Goal: Information Seeking & Learning: Learn about a topic

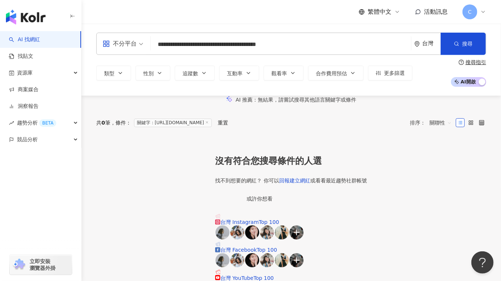
click at [309, 41] on input "**********" at bounding box center [281, 44] width 254 height 14
type input "**********"
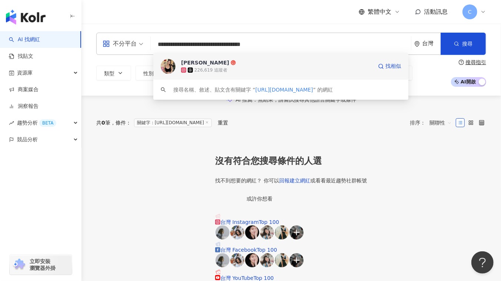
click at [293, 60] on span "Veeda Chang" at bounding box center [276, 62] width 191 height 7
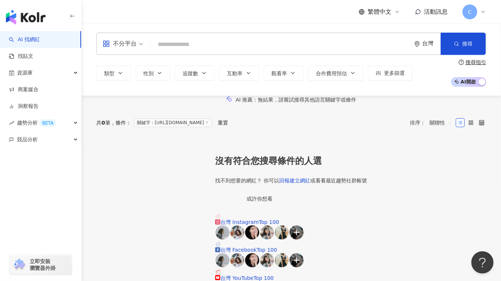
paste input "**********"
type input "**********"
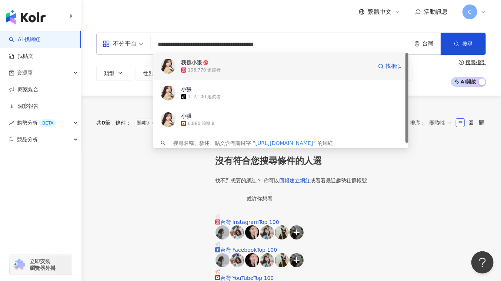
click at [209, 68] on div "106,770 追蹤者" at bounding box center [204, 70] width 33 height 6
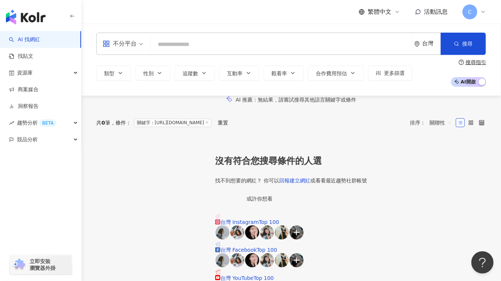
paste input "**********"
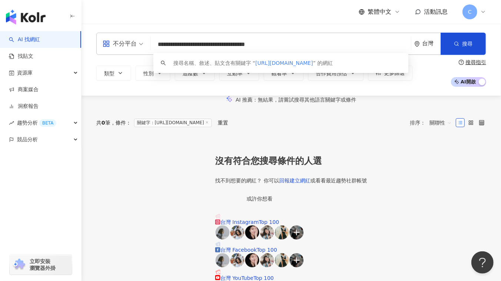
type input "**********"
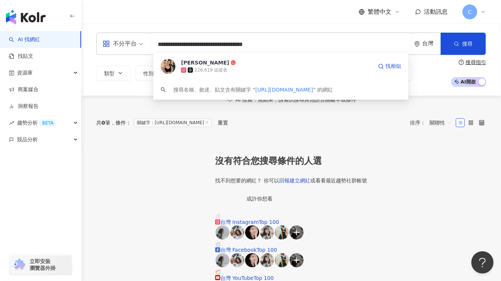
click at [252, 70] on div "226,619 追蹤者" at bounding box center [276, 69] width 191 height 7
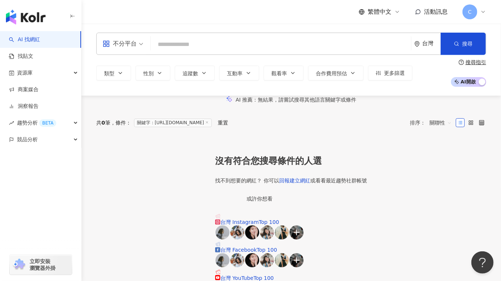
paste input "**********"
type input "**********"
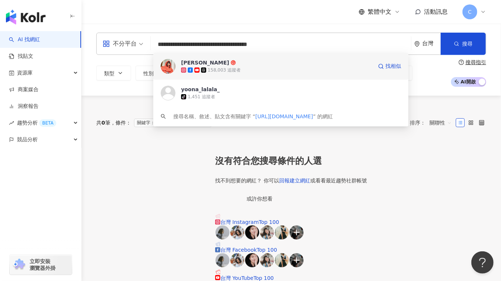
click at [218, 68] on div "158,003 追蹤者" at bounding box center [224, 70] width 33 height 6
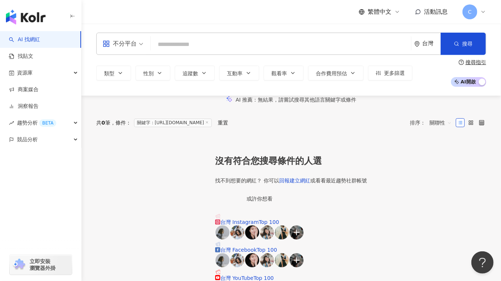
paste input "**********"
type input "**********"
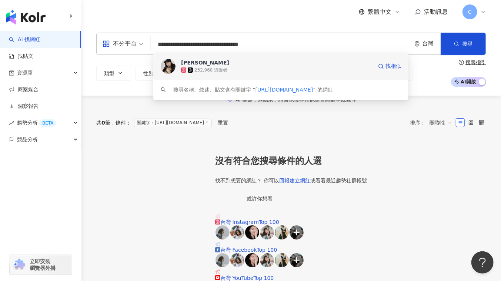
click at [281, 61] on span "陳俞丁" at bounding box center [276, 62] width 191 height 7
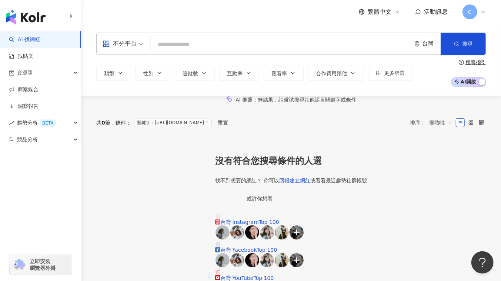
paste input "**********"
type input "**********"
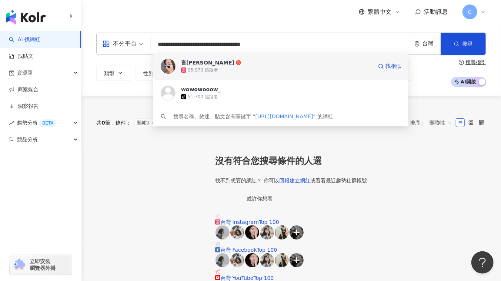
click at [234, 65] on span "言泳霈" at bounding box center [276, 62] width 191 height 7
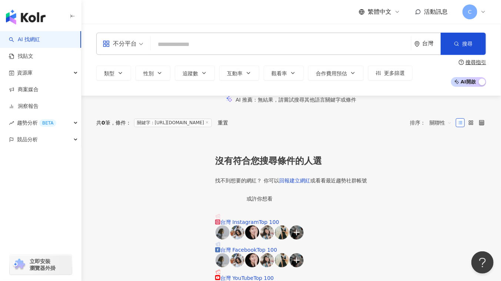
paste input "**********"
type input "**********"
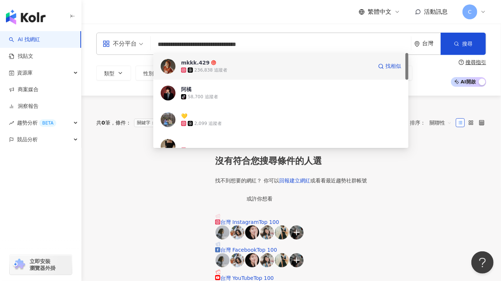
click at [238, 70] on div "236,838 追蹤者" at bounding box center [276, 69] width 191 height 7
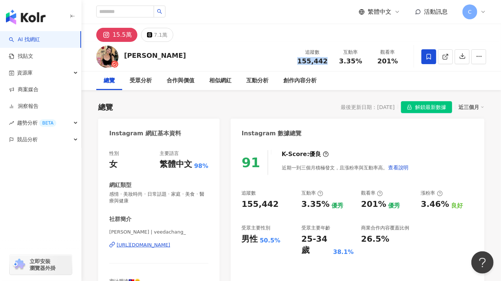
drag, startPoint x: 300, startPoint y: 59, endPoint x: 328, endPoint y: 60, distance: 27.4
click at [328, 60] on div "155,442" at bounding box center [312, 60] width 30 height 7
copy span "155,442"
drag, startPoint x: 342, startPoint y: 60, endPoint x: 361, endPoint y: 61, distance: 19.3
click at [361, 61] on div "3.35%" at bounding box center [351, 60] width 28 height 7
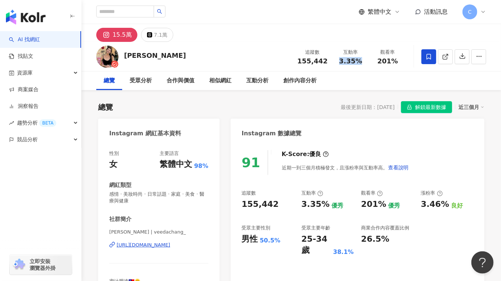
copy span "3.35%"
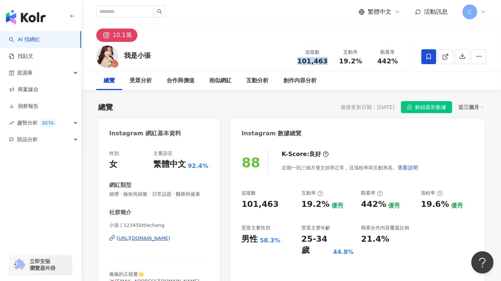
drag, startPoint x: 300, startPoint y: 60, endPoint x: 327, endPoint y: 59, distance: 27.4
click at [327, 59] on div "追蹤數 101,463" at bounding box center [312, 57] width 39 height 16
copy span "101,463"
drag, startPoint x: 341, startPoint y: 60, endPoint x: 366, endPoint y: 60, distance: 25.2
click at [366, 60] on div "互動率 19.2%" at bounding box center [350, 57] width 37 height 16
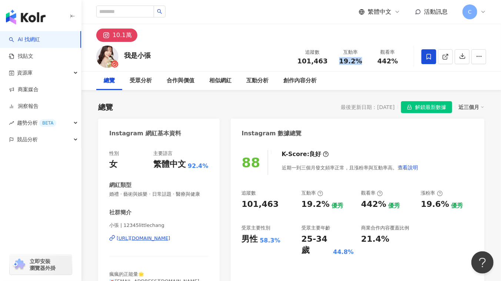
copy span "19.2%"
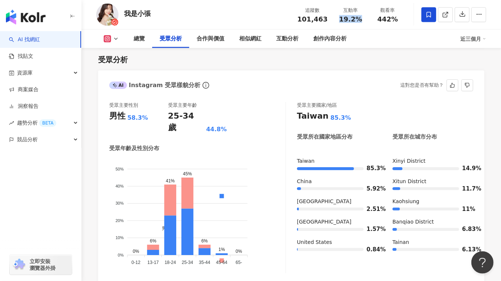
scroll to position [673, 0]
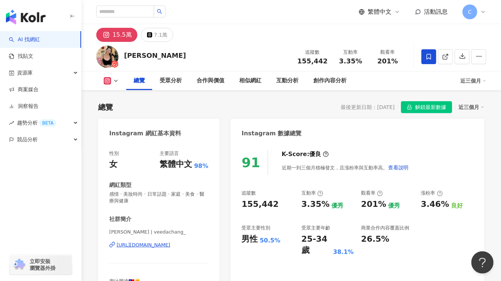
scroll to position [707, 0]
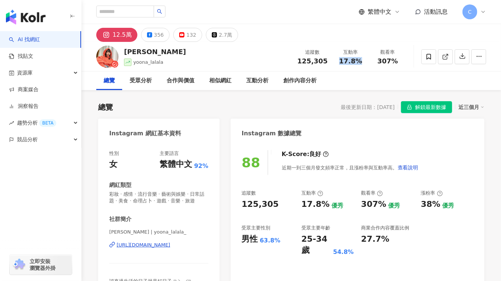
drag, startPoint x: 338, startPoint y: 64, endPoint x: 366, endPoint y: 61, distance: 28.3
click at [366, 61] on div "互動率 17.8%" at bounding box center [350, 57] width 37 height 16
click at [305, 59] on span "125,305" at bounding box center [312, 61] width 30 height 8
drag, startPoint x: 300, startPoint y: 60, endPoint x: 328, endPoint y: 60, distance: 27.8
click at [328, 60] on div "追蹤數 125,305" at bounding box center [312, 57] width 39 height 16
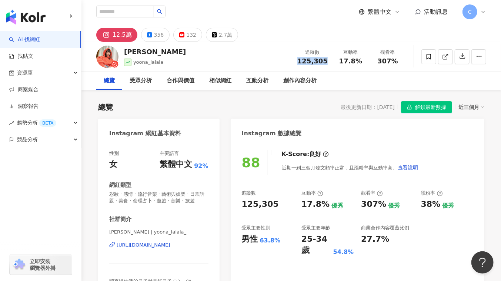
copy span "125,305"
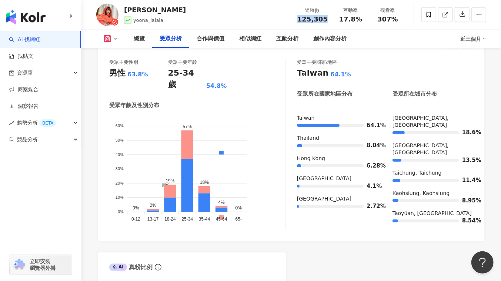
scroll to position [707, 0]
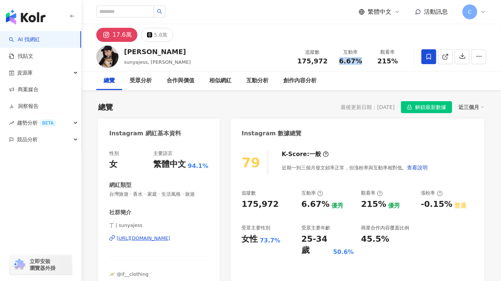
click at [361, 61] on div "6.67%" at bounding box center [351, 60] width 28 height 7
drag, startPoint x: 307, startPoint y: 59, endPoint x: 300, endPoint y: 60, distance: 7.6
click at [306, 59] on span "175,972" at bounding box center [312, 61] width 30 height 8
drag, startPoint x: 300, startPoint y: 60, endPoint x: 328, endPoint y: 61, distance: 28.2
click at [328, 61] on div "追蹤數 175,972" at bounding box center [312, 57] width 39 height 16
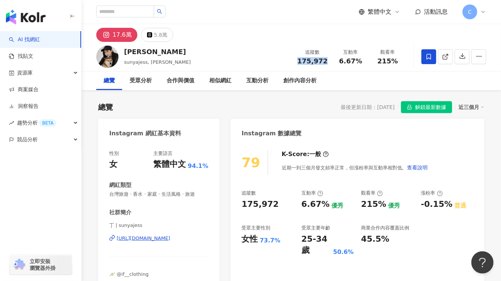
copy span "175,972"
click at [133, 236] on div "https://www.instagram.com/sunyajess/" at bounding box center [144, 238] width 54 height 7
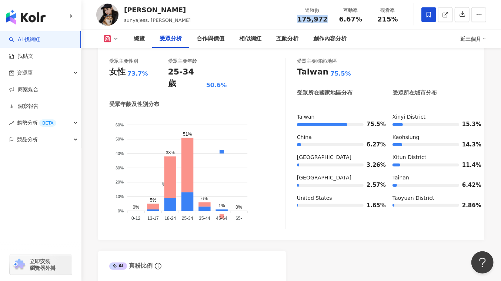
scroll to position [673, 0]
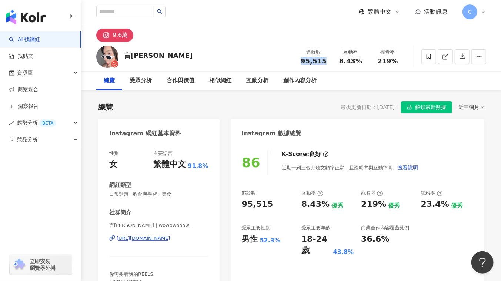
drag, startPoint x: 304, startPoint y: 61, endPoint x: 324, endPoint y: 58, distance: 19.8
click at [324, 58] on span "95,515" at bounding box center [314, 61] width 26 height 8
copy span "95,515"
drag, startPoint x: 341, startPoint y: 61, endPoint x: 362, endPoint y: 61, distance: 21.5
click at [362, 61] on div "8.43%" at bounding box center [351, 60] width 28 height 7
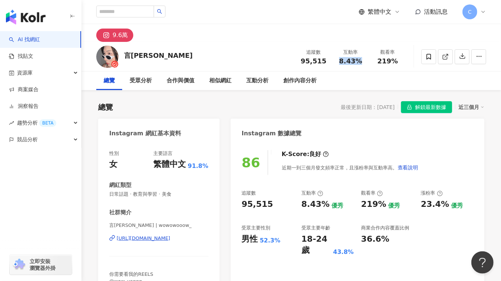
copy span "8.43%"
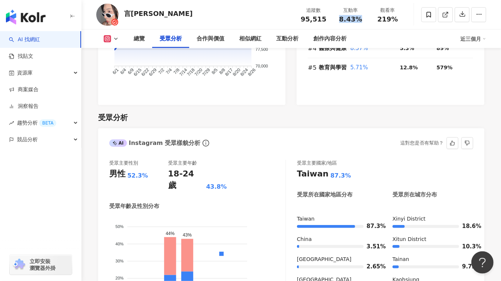
scroll to position [606, 0]
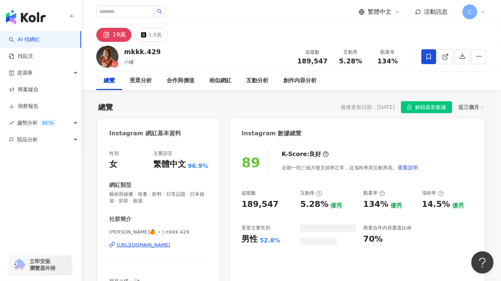
click at [150, 246] on div "[URL][DOMAIN_NAME]" at bounding box center [144, 244] width 54 height 7
drag, startPoint x: 368, startPoint y: 59, endPoint x: 365, endPoint y: 23, distance: 35.7
click at [369, 59] on div "互動率 5.28%" at bounding box center [350, 57] width 37 height 16
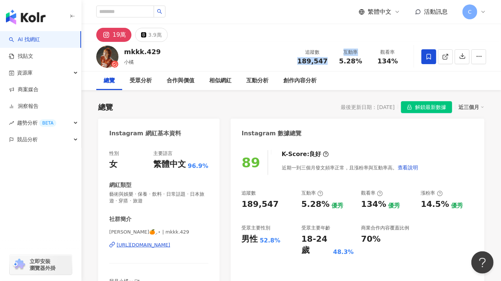
drag, startPoint x: 301, startPoint y: 61, endPoint x: 334, endPoint y: 58, distance: 33.5
click at [334, 58] on div "追蹤數 189,547 互動率 5.28% 觀看率 134%" at bounding box center [349, 57] width 113 height 22
drag, startPoint x: 308, startPoint y: 64, endPoint x: 313, endPoint y: 62, distance: 5.6
click at [308, 64] on span "189,547" at bounding box center [312, 61] width 30 height 8
click at [325, 57] on span "189,547" at bounding box center [312, 61] width 30 height 8
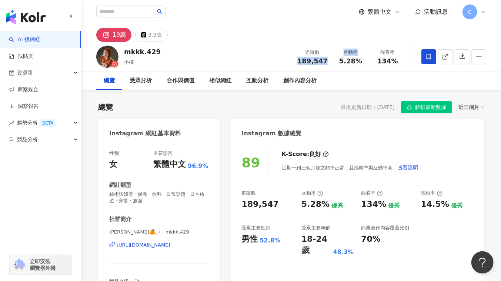
click at [329, 58] on div "追蹤數 189,547" at bounding box center [312, 57] width 39 height 16
click at [328, 61] on div "追蹤數 189,547" at bounding box center [312, 57] width 39 height 16
click at [286, 66] on div "mkkk.429 小橘 追蹤數 189,547 互動率 5.28% 觀看率 134%" at bounding box center [291, 56] width 420 height 29
drag, startPoint x: 291, startPoint y: 63, endPoint x: 333, endPoint y: 61, distance: 41.5
click at [333, 61] on div "mkkk.429 小橘 追蹤數 189,547 互動率 5.28% 觀看率 134%" at bounding box center [291, 56] width 420 height 29
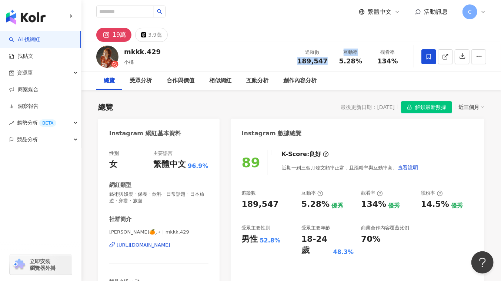
copy div "189,547 互動率"
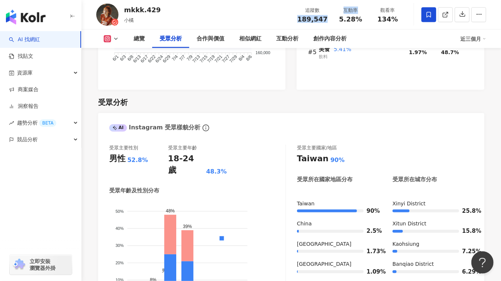
scroll to position [639, 0]
